Goal: Task Accomplishment & Management: Manage account settings

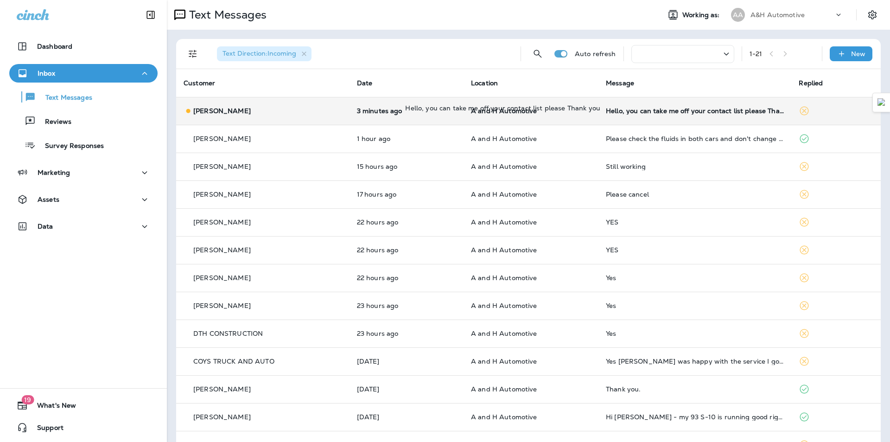
click at [606, 112] on div "Hello, you can take me off your contact list please Thank you" at bounding box center [695, 110] width 178 height 7
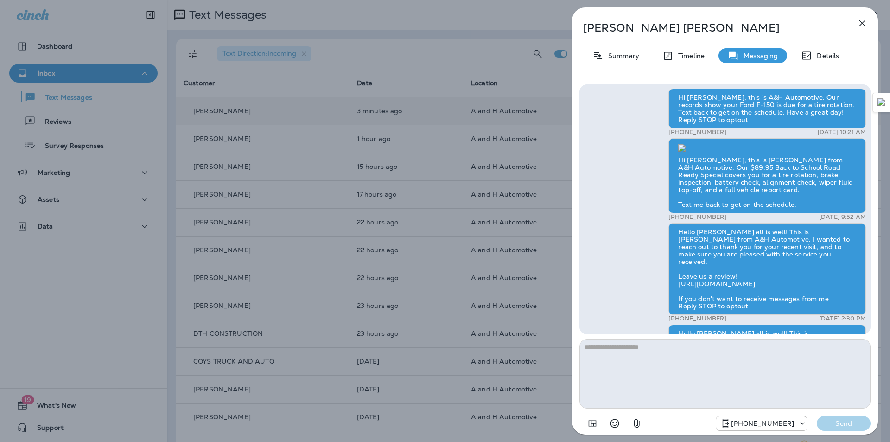
scroll to position [-371, 0]
click at [604, 55] on p "Summary" at bounding box center [622, 55] width 36 height 7
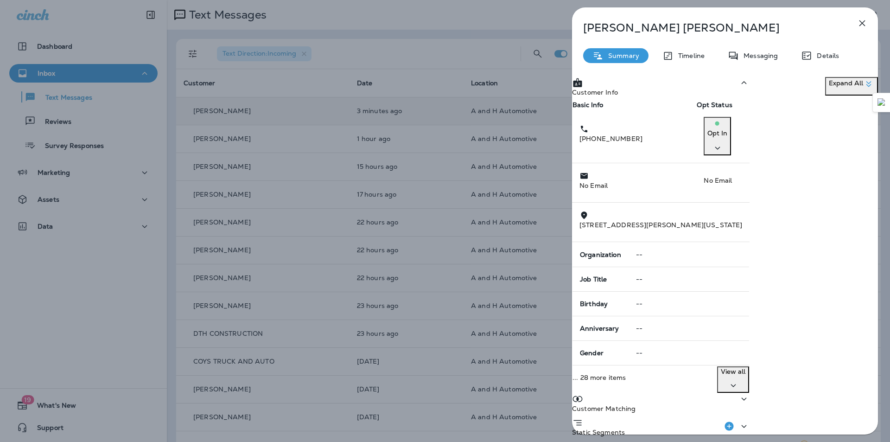
click at [731, 153] on button "Opt In" at bounding box center [717, 136] width 27 height 38
click at [804, 168] on p "Opt out" at bounding box center [806, 168] width 41 height 7
drag, startPoint x: 511, startPoint y: 271, endPoint x: 523, endPoint y: 255, distance: 19.9
click at [62, 67] on button "Confirm" at bounding box center [45, 59] width 33 height 15
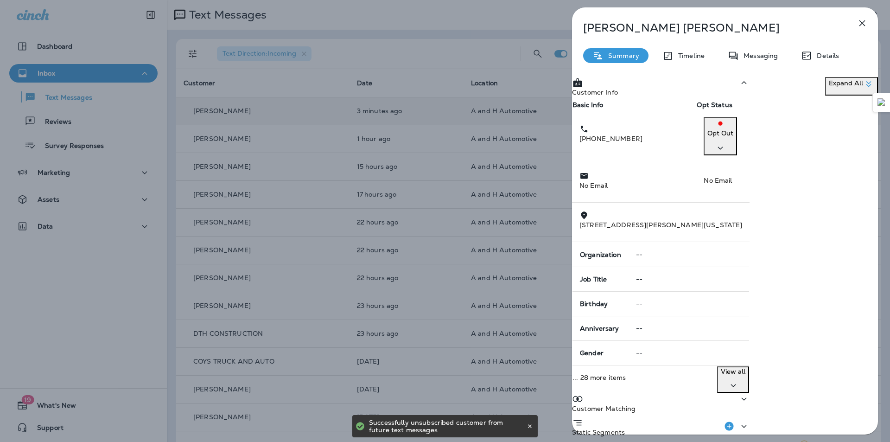
click at [607, 31] on p "[PERSON_NAME]" at bounding box center [709, 27] width 253 height 13
copy div "[PERSON_NAME]"
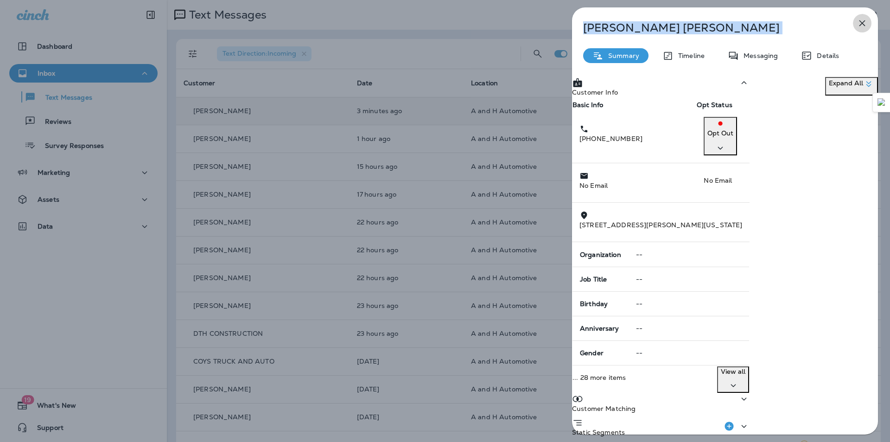
click at [863, 24] on icon "button" at bounding box center [863, 23] width 6 height 6
